Goal: Task Accomplishment & Management: Complete application form

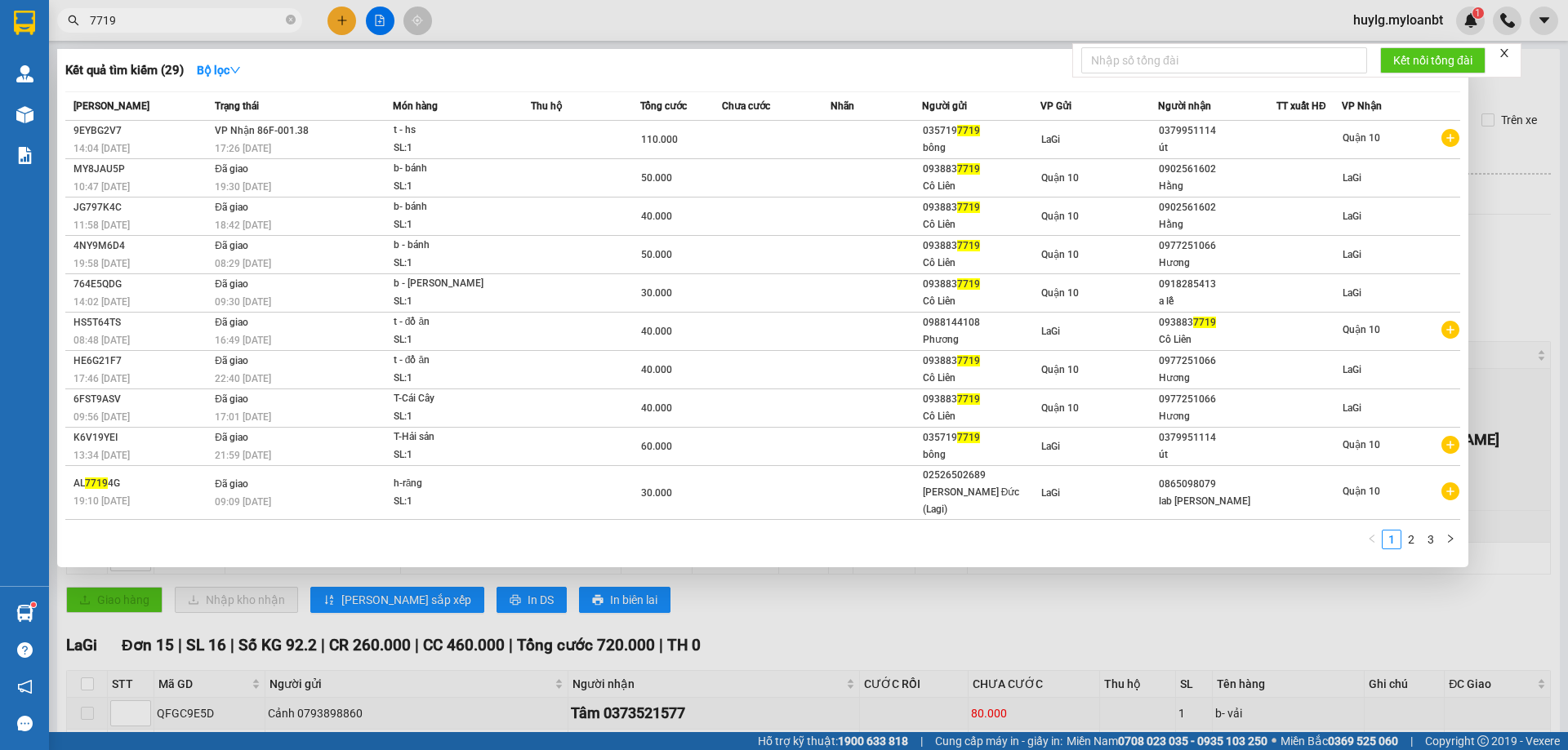
click at [286, 23] on icon "close-circle" at bounding box center [290, 19] width 10 height 10
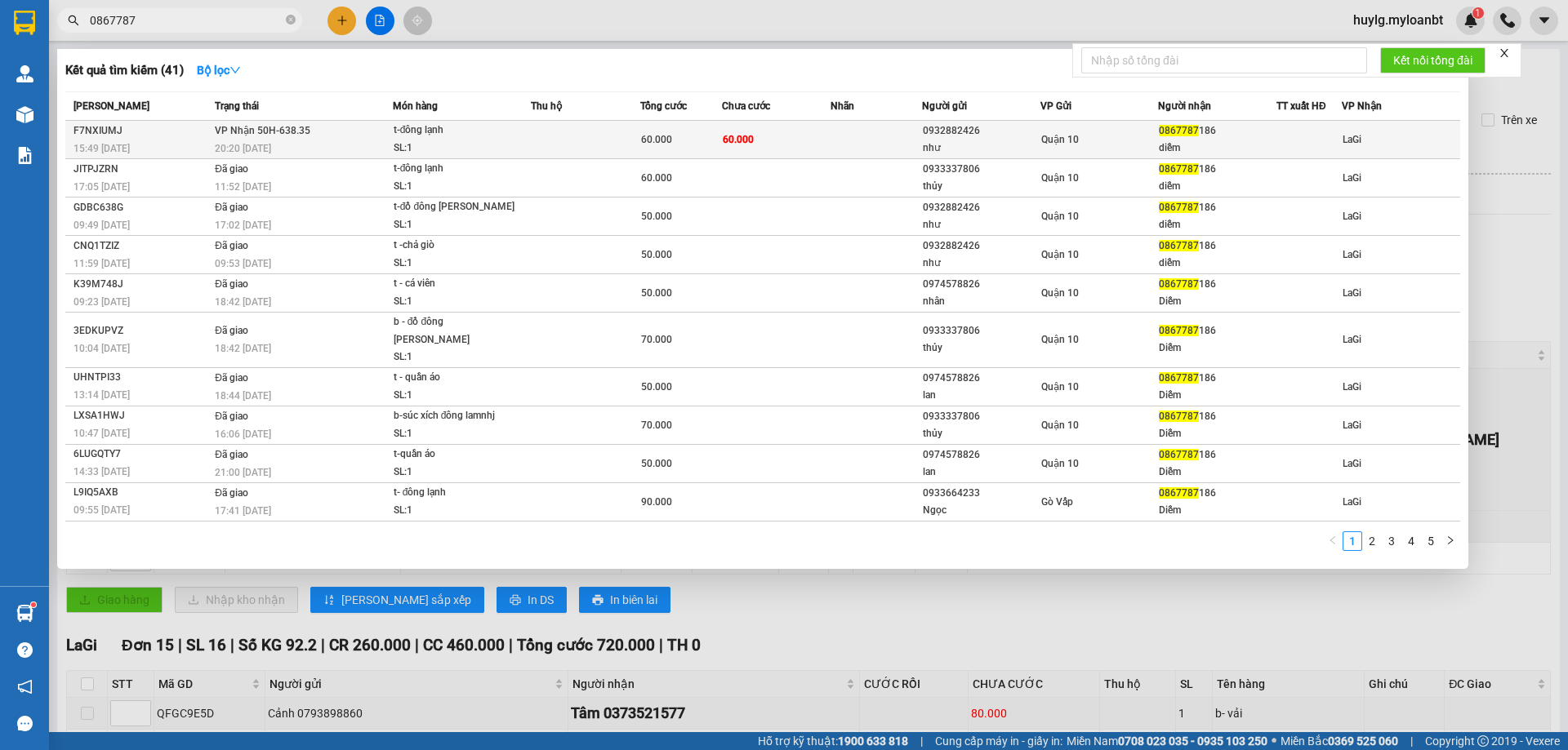
type input "0867787"
click at [923, 143] on div "như" at bounding box center [981, 148] width 117 height 17
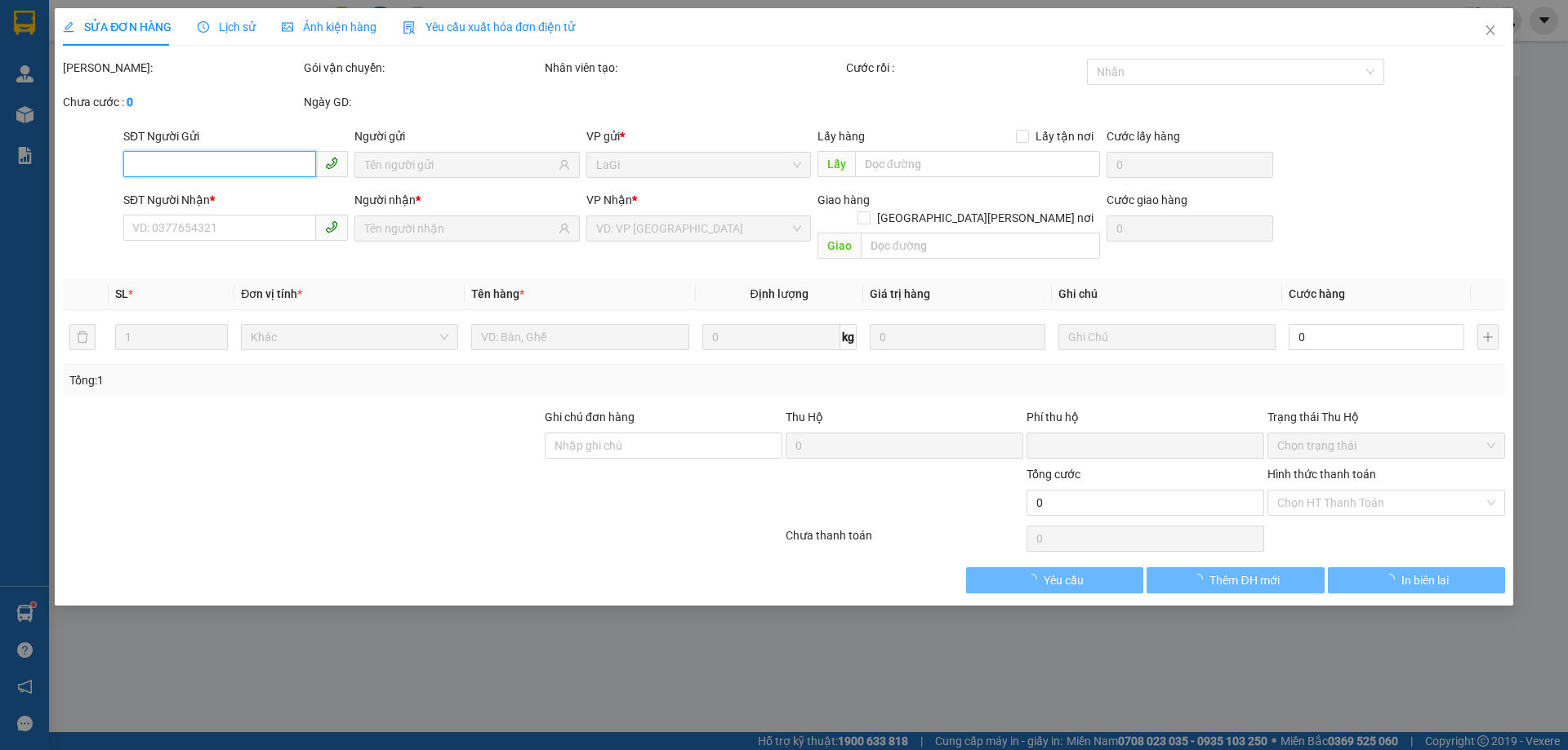
type input "0932882426"
type input "như"
type input "0867787186"
type input "diễm"
type input "0"
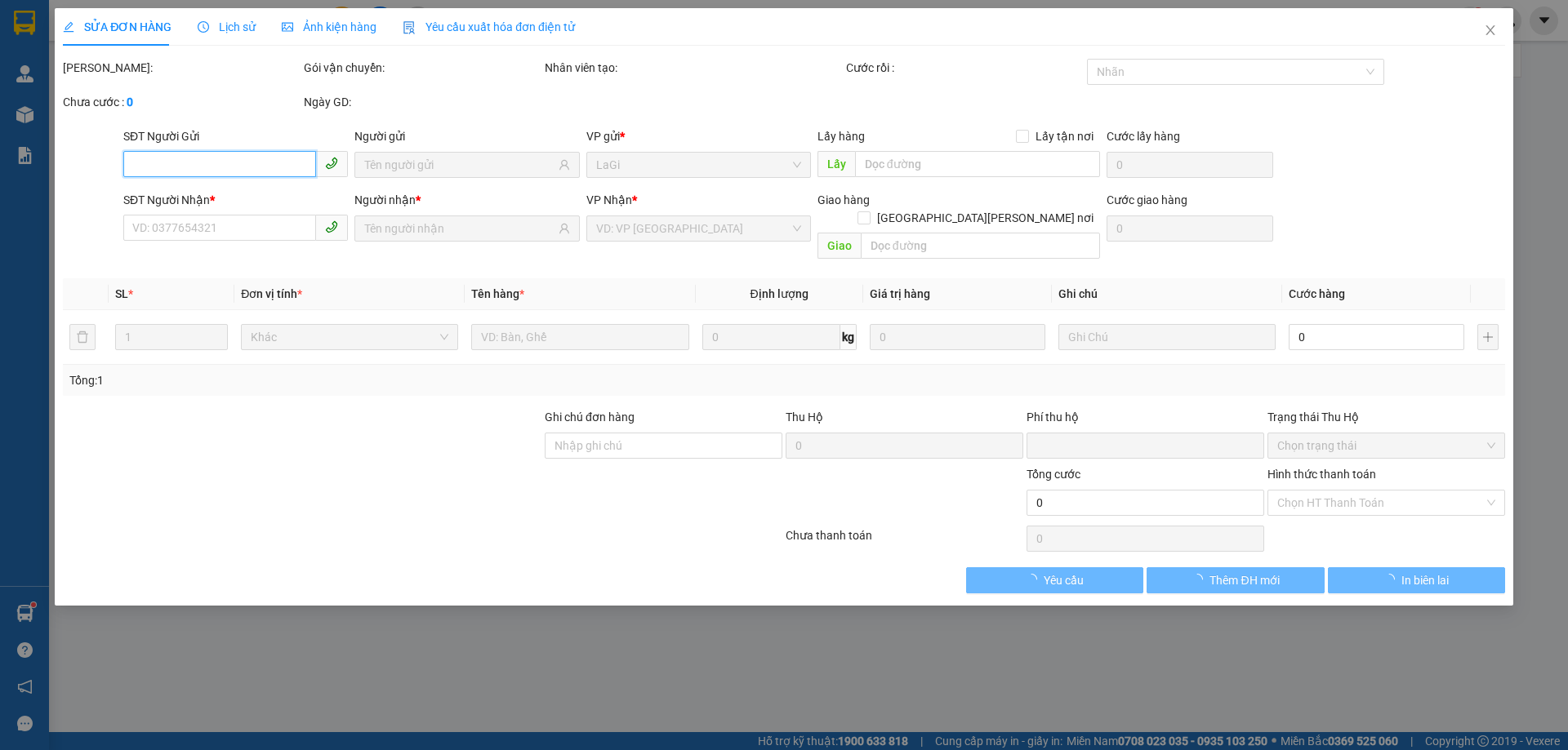
type input "60.000"
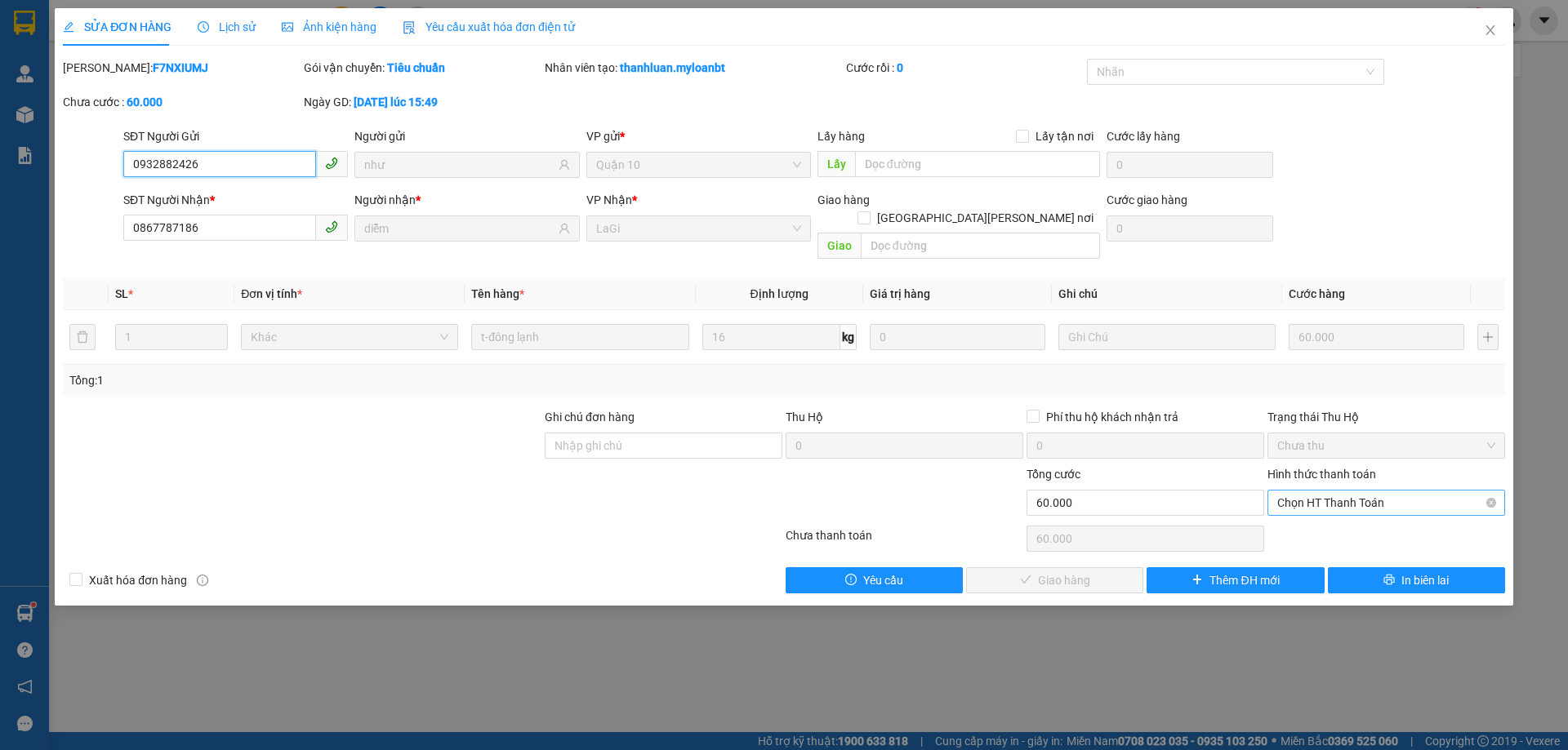
click at [1282, 490] on span "Chọn HT Thanh Toán" at bounding box center [1386, 503] width 218 height 24
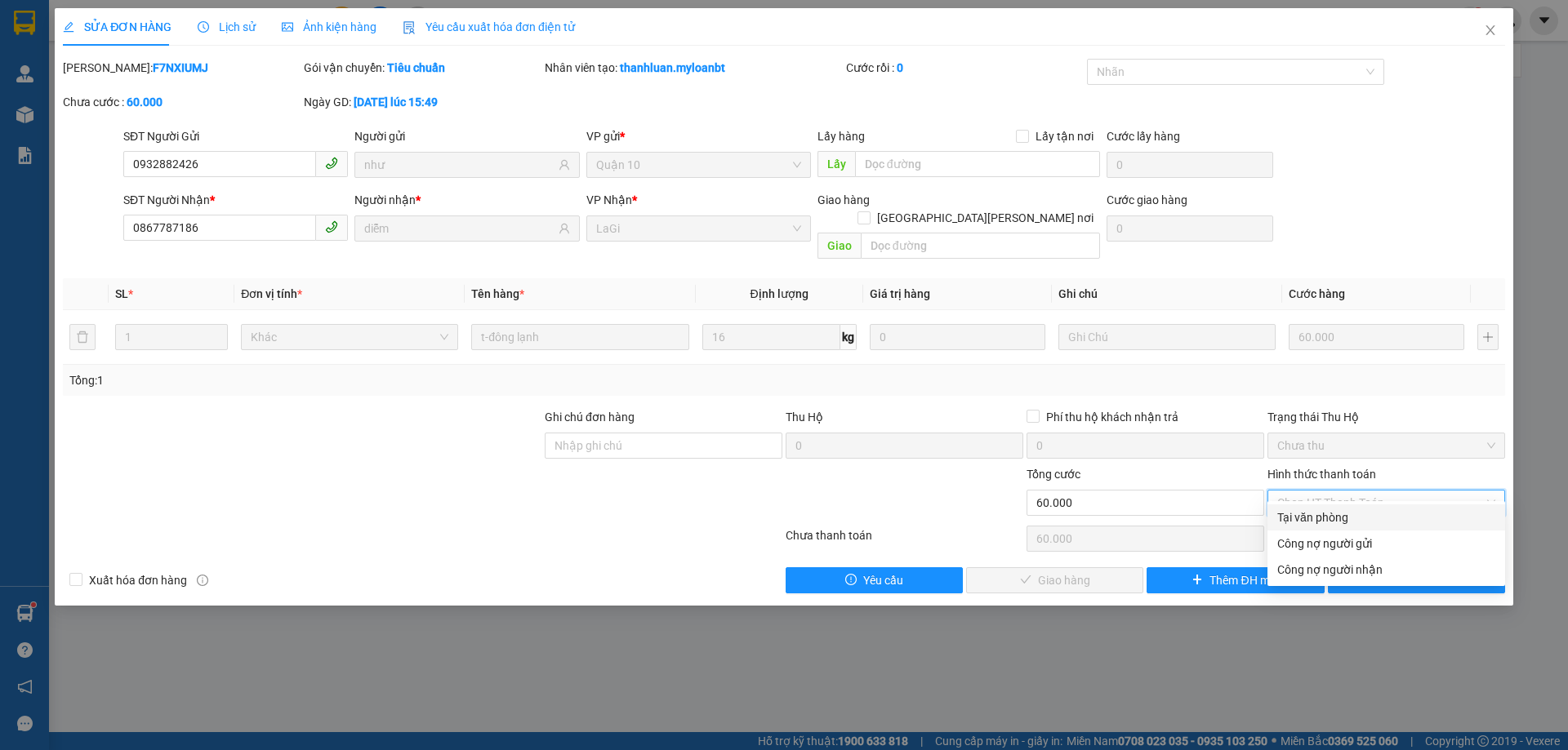
click at [1300, 510] on div "Tại văn phòng" at bounding box center [1386, 517] width 218 height 18
type input "0"
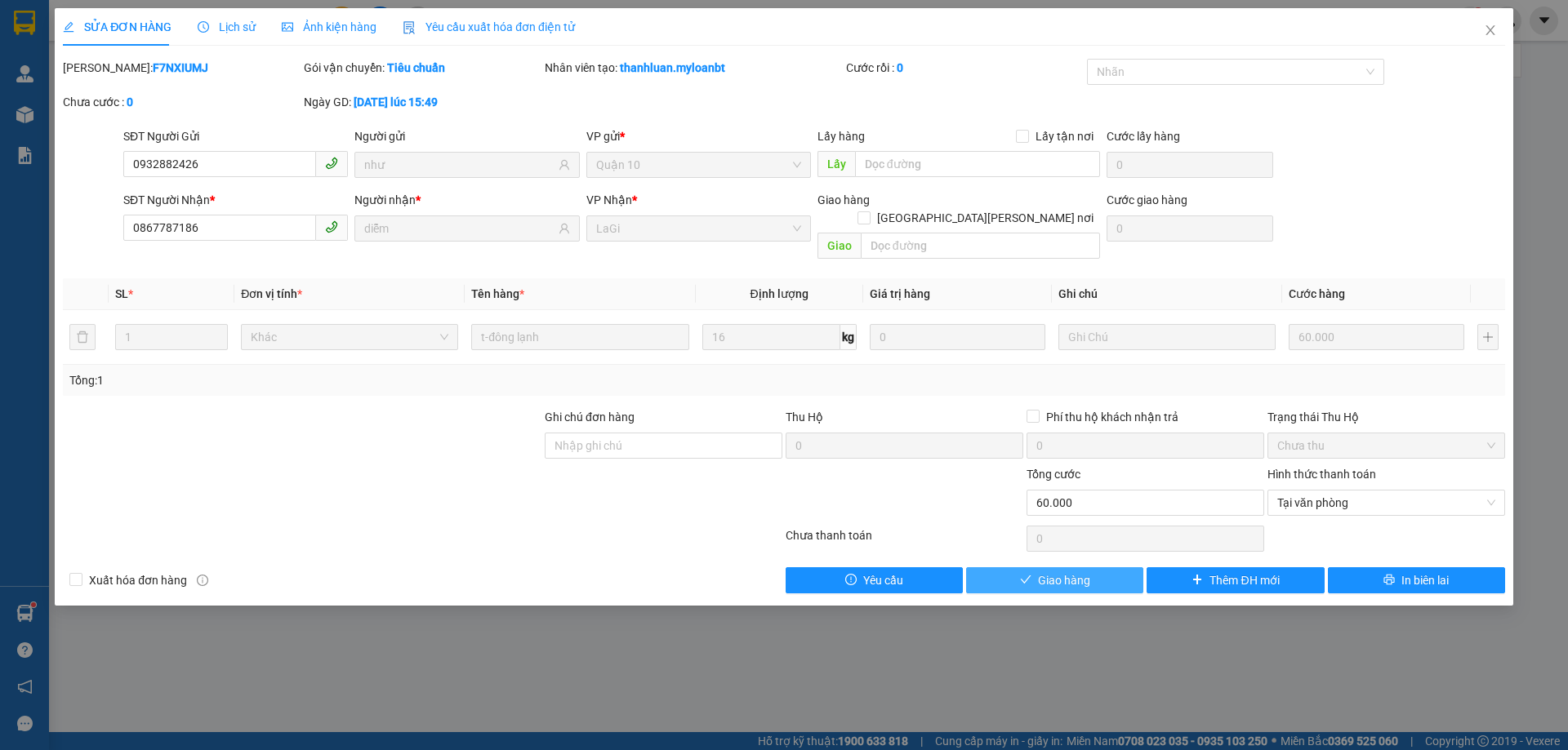
click at [1060, 571] on span "Giao hàng" at bounding box center [1064, 580] width 52 height 18
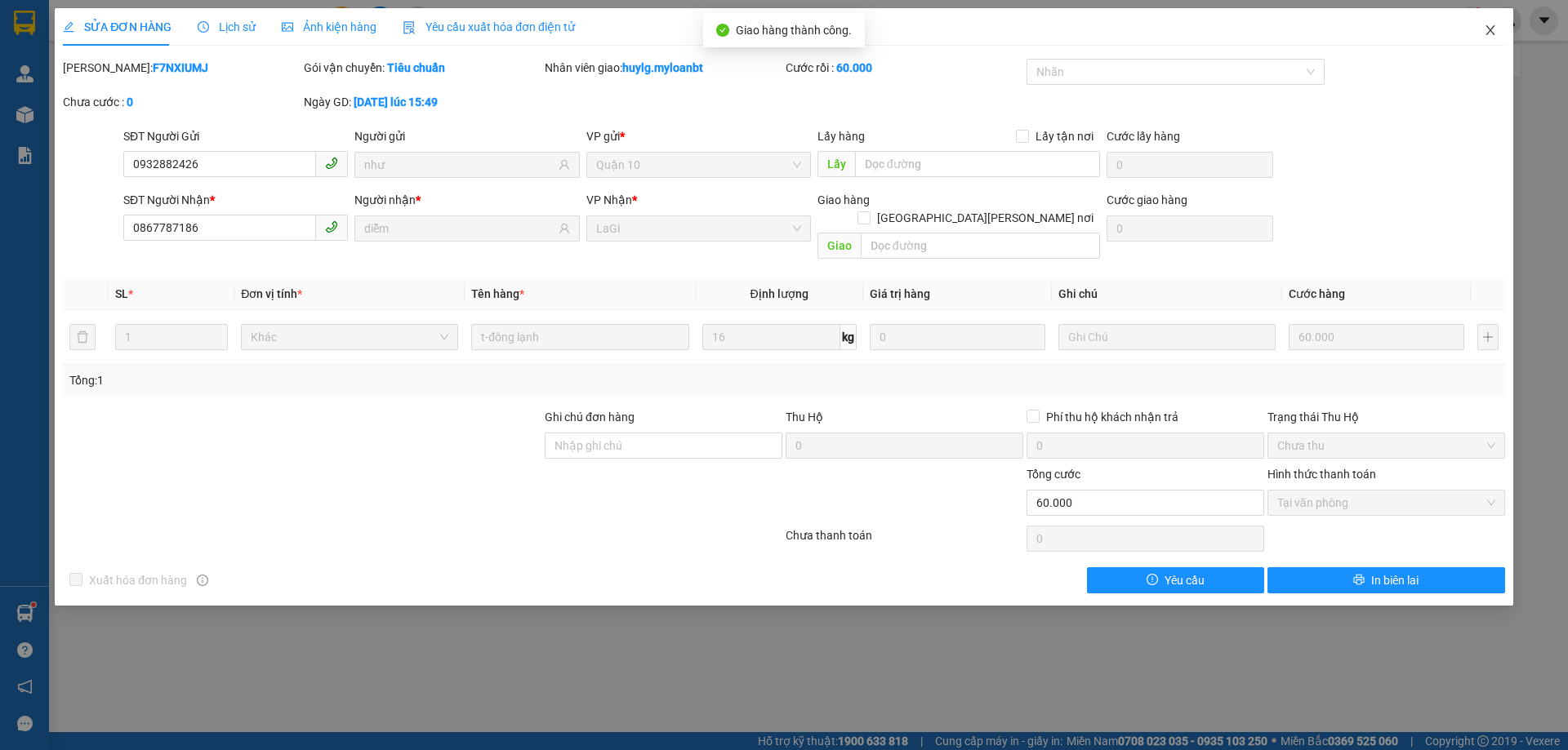
click at [1490, 31] on icon "close" at bounding box center [1490, 30] width 9 height 10
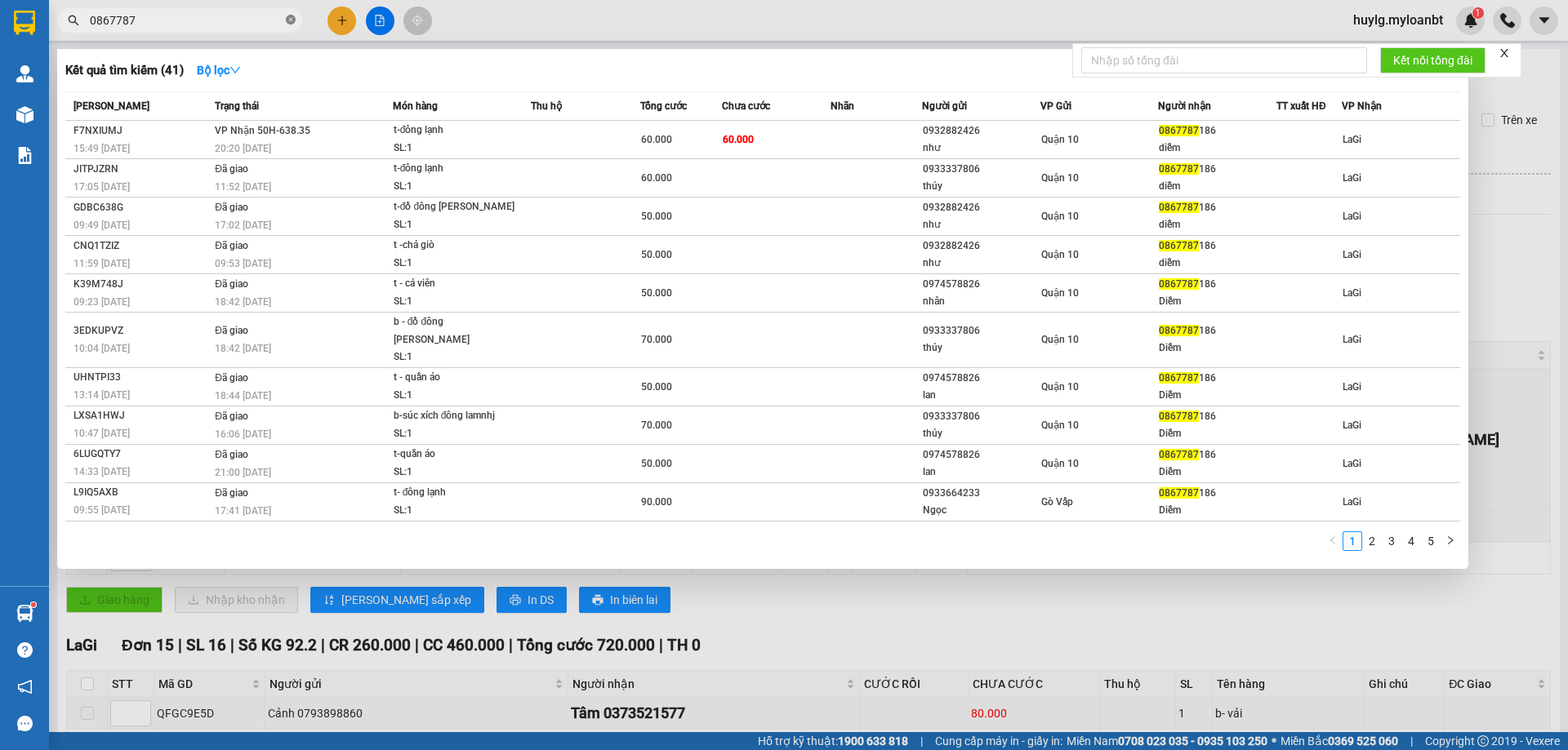
click at [291, 19] on icon "close-circle" at bounding box center [290, 19] width 10 height 10
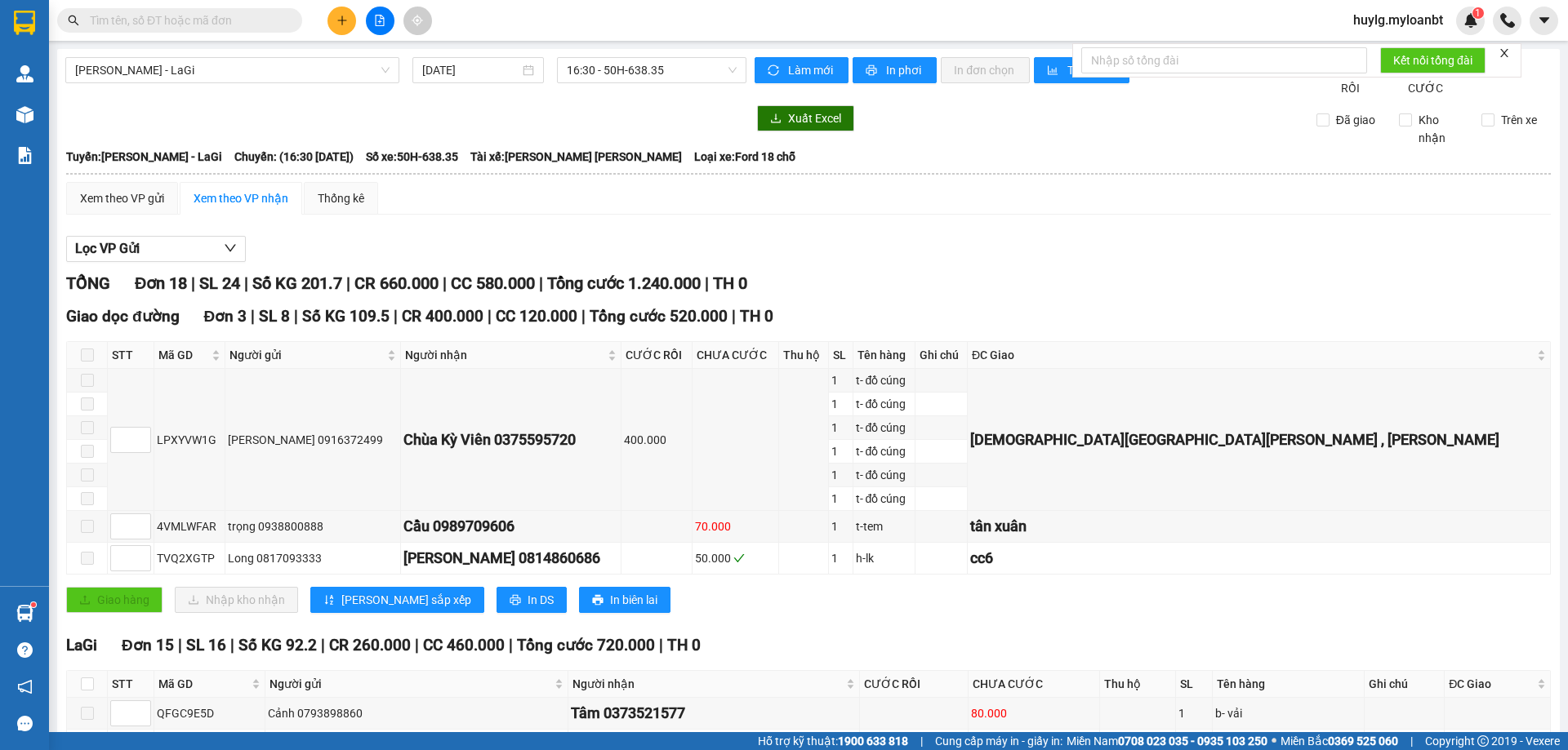
paste input "0901591593"
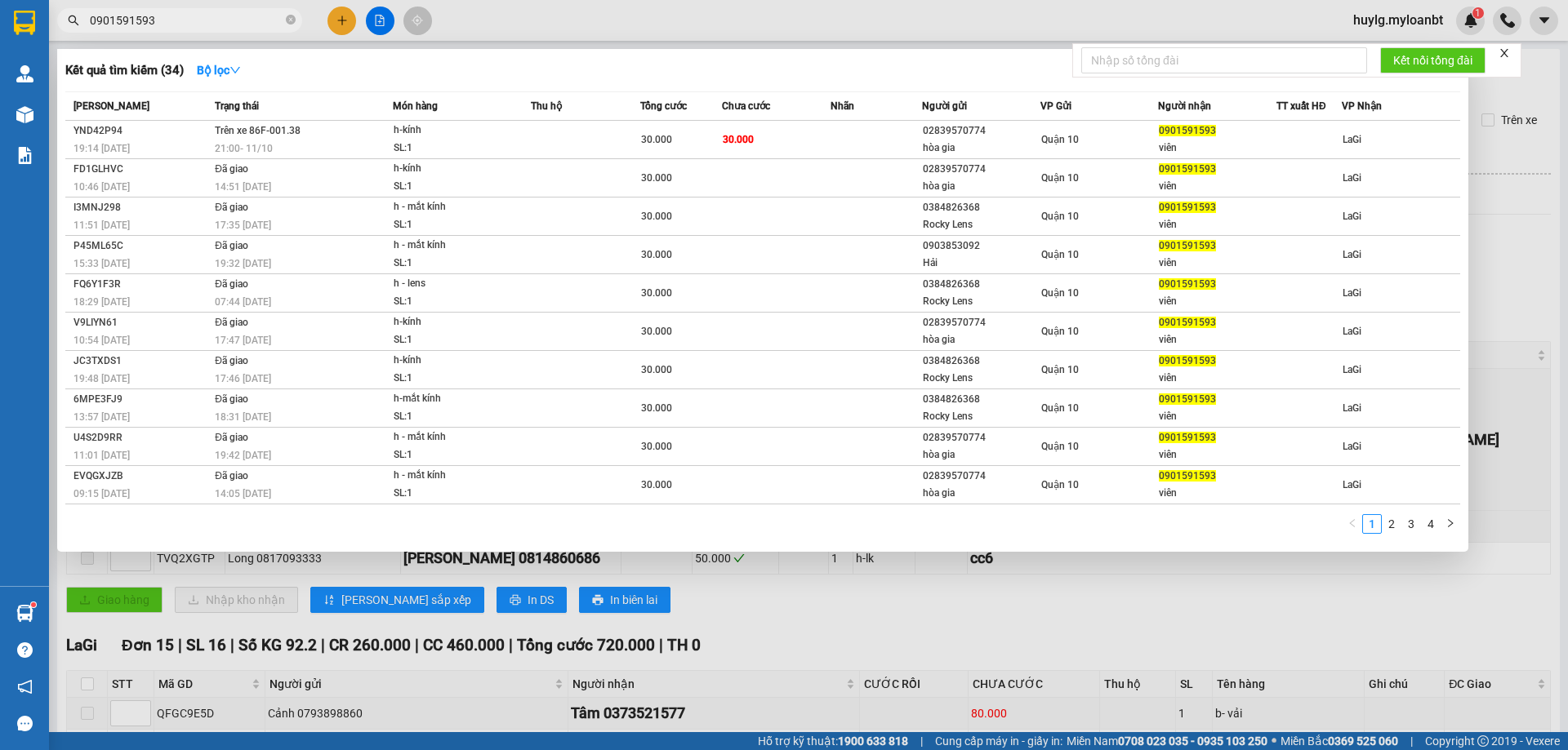
type input "0901591593"
